Goal: Complete application form: Complete application form

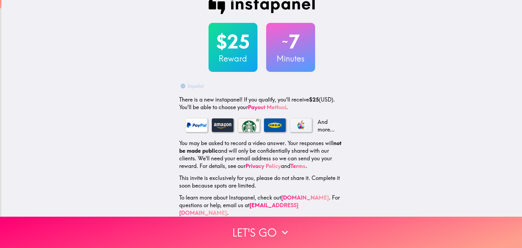
scroll to position [17, 0]
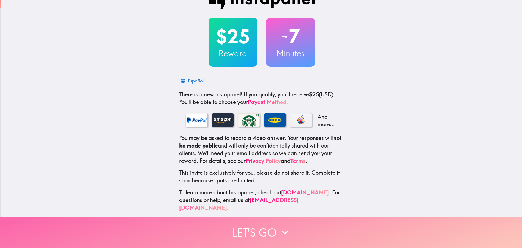
click at [254, 231] on button "Let's go" at bounding box center [261, 231] width 522 height 31
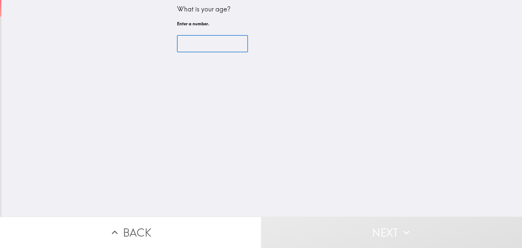
click at [195, 40] on input "number" at bounding box center [212, 43] width 71 height 17
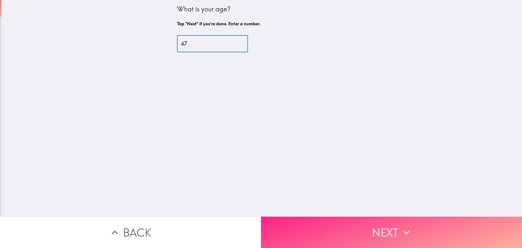
type input "47"
click at [384, 227] on button "Next" at bounding box center [391, 231] width 261 height 31
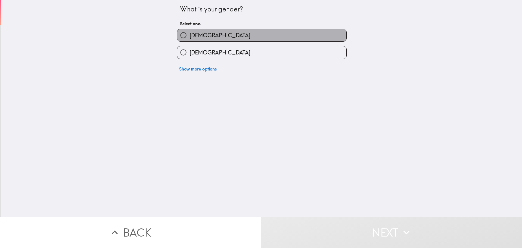
click at [240, 33] on label "[DEMOGRAPHIC_DATA]" at bounding box center [261, 35] width 169 height 12
click at [190, 33] on input "[DEMOGRAPHIC_DATA]" at bounding box center [183, 35] width 12 height 12
radio input "true"
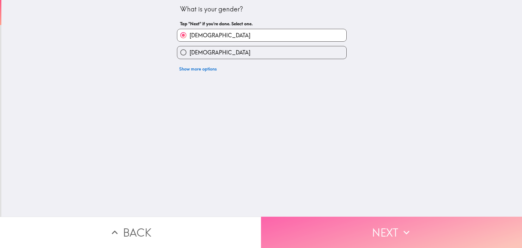
click at [350, 230] on button "Next" at bounding box center [391, 231] width 261 height 31
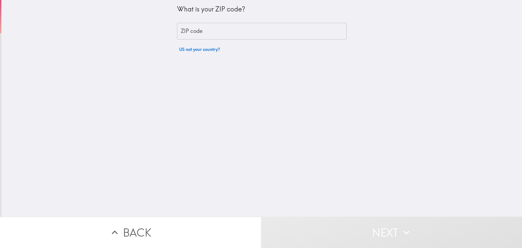
click at [233, 32] on input "ZIP code" at bounding box center [262, 31] width 170 height 17
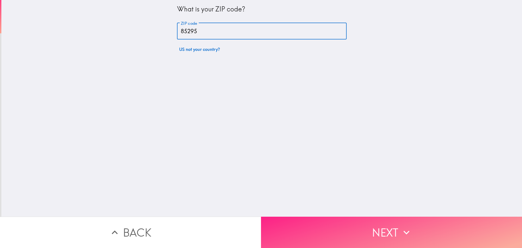
type input "85295"
click at [395, 229] on button "Next" at bounding box center [391, 231] width 261 height 31
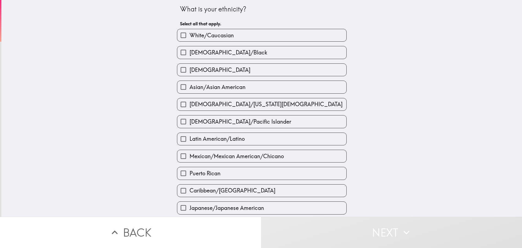
click at [178, 85] on input "Asian/Asian American" at bounding box center [183, 87] width 12 height 12
checkbox input "true"
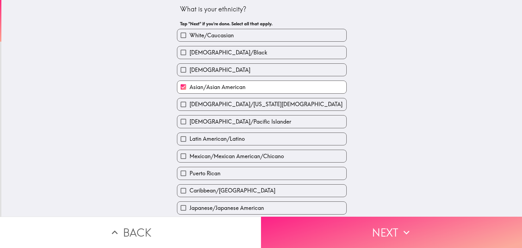
click at [396, 229] on button "Next" at bounding box center [391, 231] width 261 height 31
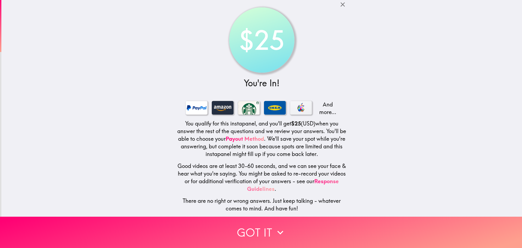
scroll to position [5, 0]
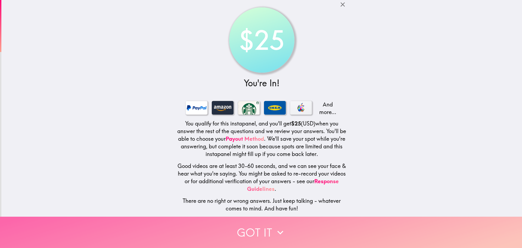
click at [253, 229] on button "Got it" at bounding box center [261, 231] width 522 height 31
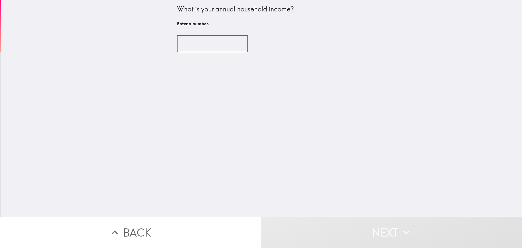
click at [204, 41] on input "number" at bounding box center [212, 43] width 71 height 17
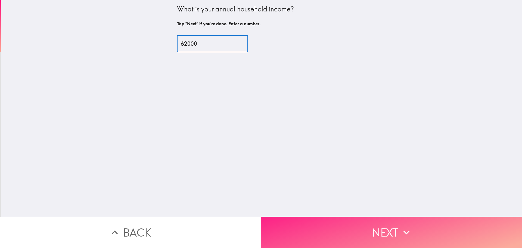
type input "62000"
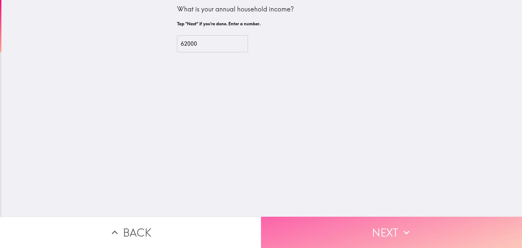
click at [373, 224] on button "Next" at bounding box center [391, 231] width 261 height 31
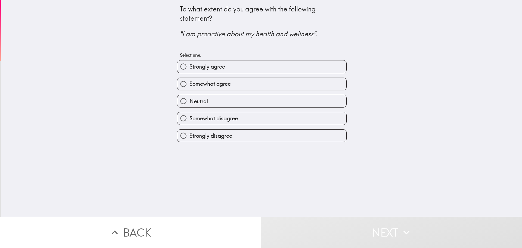
click at [179, 68] on input "Strongly agree" at bounding box center [183, 66] width 12 height 12
radio input "true"
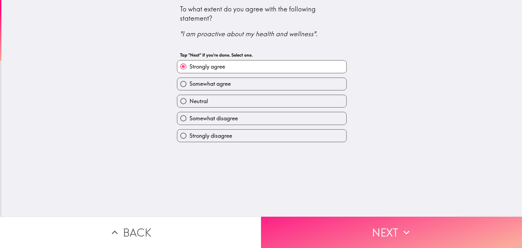
click at [371, 227] on button "Next" at bounding box center [391, 231] width 261 height 31
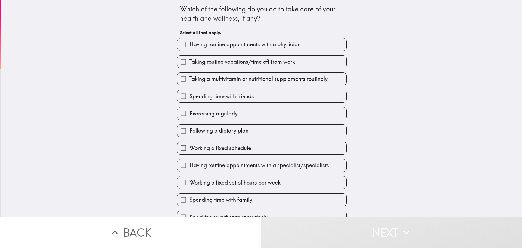
click at [179, 45] on input "Having routine appointments with a physician" at bounding box center [183, 44] width 12 height 12
checkbox input "true"
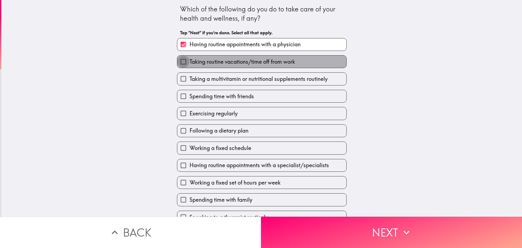
click at [179, 60] on input "Taking routine vacations/time off from work" at bounding box center [183, 61] width 12 height 12
checkbox input "true"
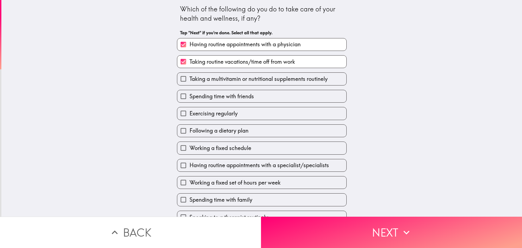
click at [178, 80] on input "Taking a multivitamin or nutritional supplements routinely" at bounding box center [183, 79] width 12 height 12
checkbox input "true"
click at [177, 99] on input "Spending time with friends" at bounding box center [183, 96] width 12 height 12
checkbox input "true"
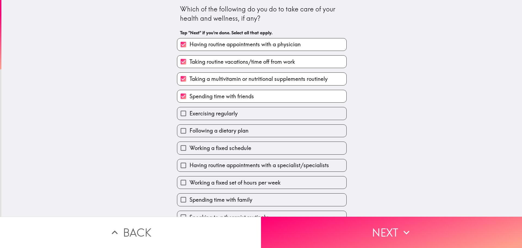
click at [177, 120] on div "Following a dietary plan" at bounding box center [260, 128] width 174 height 17
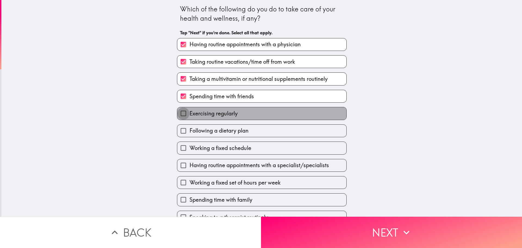
click at [178, 115] on input "Exercising regularly" at bounding box center [183, 113] width 12 height 12
checkbox input "true"
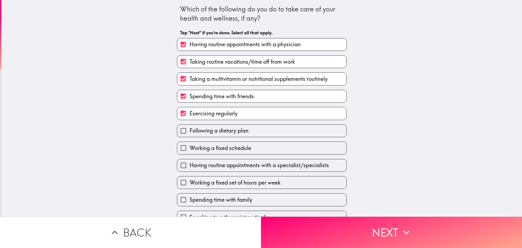
click at [179, 129] on input "Following a dietary plan" at bounding box center [183, 131] width 12 height 12
checkbox input "true"
click at [179, 148] on input "Working a fixed schedule" at bounding box center [183, 148] width 12 height 12
checkbox input "true"
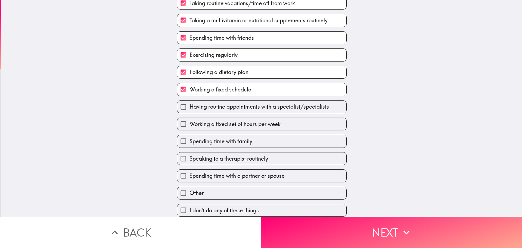
scroll to position [63, 0]
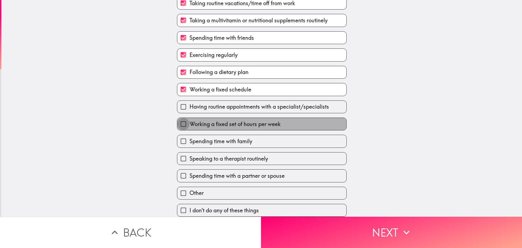
click at [180, 120] on input "Working a fixed set of hours per week" at bounding box center [183, 124] width 12 height 12
checkbox input "true"
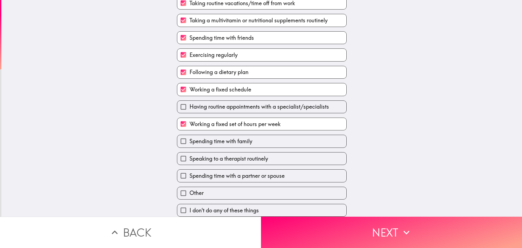
click at [179, 138] on input "Spending time with family" at bounding box center [183, 141] width 12 height 12
checkbox input "true"
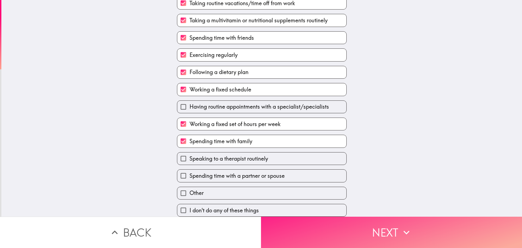
click at [395, 232] on button "Next" at bounding box center [391, 231] width 261 height 31
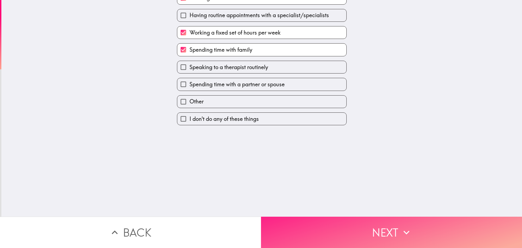
scroll to position [0, 0]
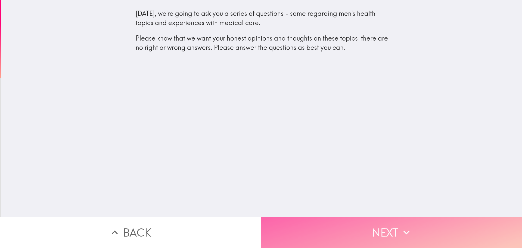
click at [378, 225] on button "Next" at bounding box center [391, 231] width 261 height 31
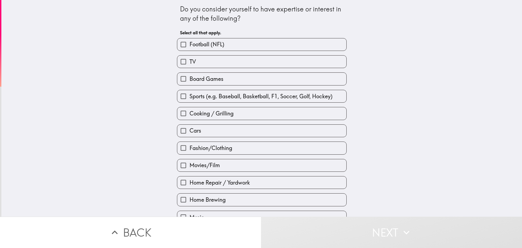
click at [178, 44] on input "Football (NFL)" at bounding box center [183, 44] width 12 height 12
checkbox input "true"
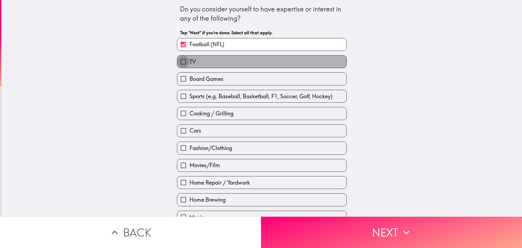
click at [179, 63] on input "TV" at bounding box center [183, 61] width 12 height 12
checkbox input "true"
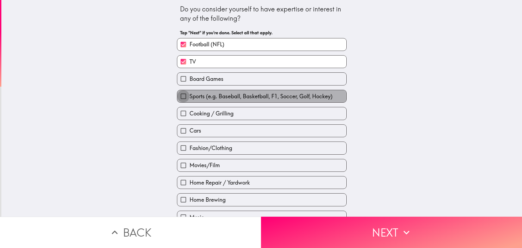
click at [177, 97] on input "Sports (e.g. Baseball, Basketball, F1, Soccer, Golf, Hockey)" at bounding box center [183, 96] width 12 height 12
checkbox input "true"
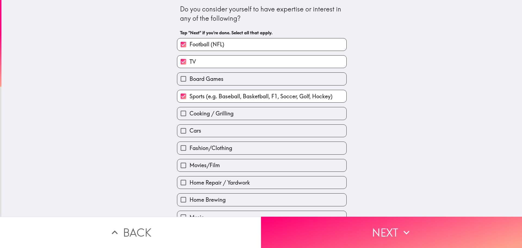
click at [177, 114] on input "Cooking / Grilling" at bounding box center [183, 113] width 12 height 12
checkbox input "true"
click at [178, 182] on input "Home Repair / Yardwork" at bounding box center [183, 182] width 12 height 12
checkbox input "true"
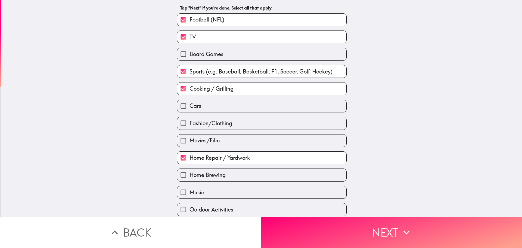
scroll to position [82, 0]
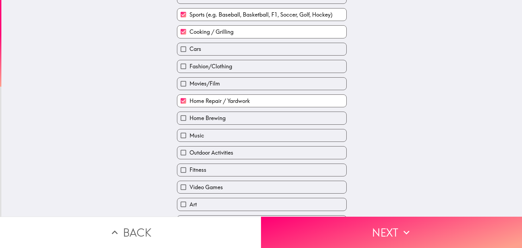
click at [179, 136] on input "Music" at bounding box center [183, 135] width 12 height 12
checkbox input "true"
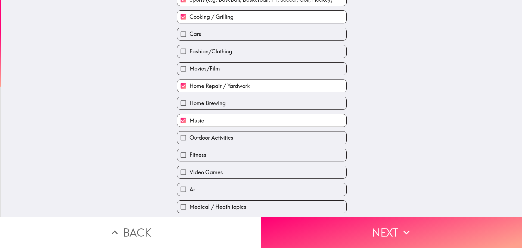
scroll to position [109, 0]
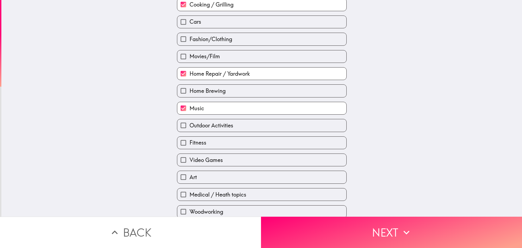
click at [179, 145] on input "Fitness" at bounding box center [183, 143] width 12 height 12
checkbox input "true"
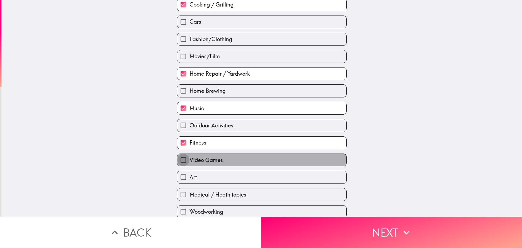
click at [178, 158] on input "Video Games" at bounding box center [183, 160] width 12 height 12
checkbox input "true"
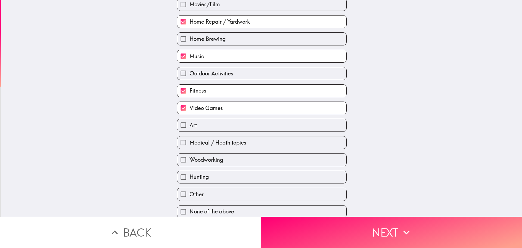
scroll to position [163, 0]
click at [180, 140] on input "Medical / Heath topics" at bounding box center [183, 141] width 12 height 12
checkbox input "true"
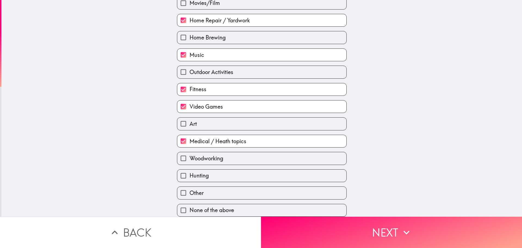
scroll to position [166, 0]
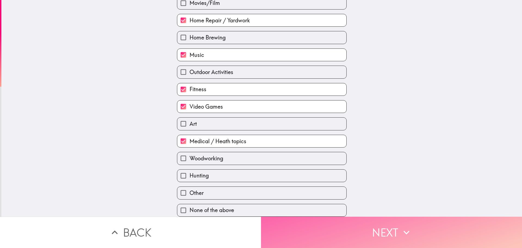
click at [370, 225] on button "Next" at bounding box center [391, 231] width 261 height 31
